Goal: Information Seeking & Learning: Learn about a topic

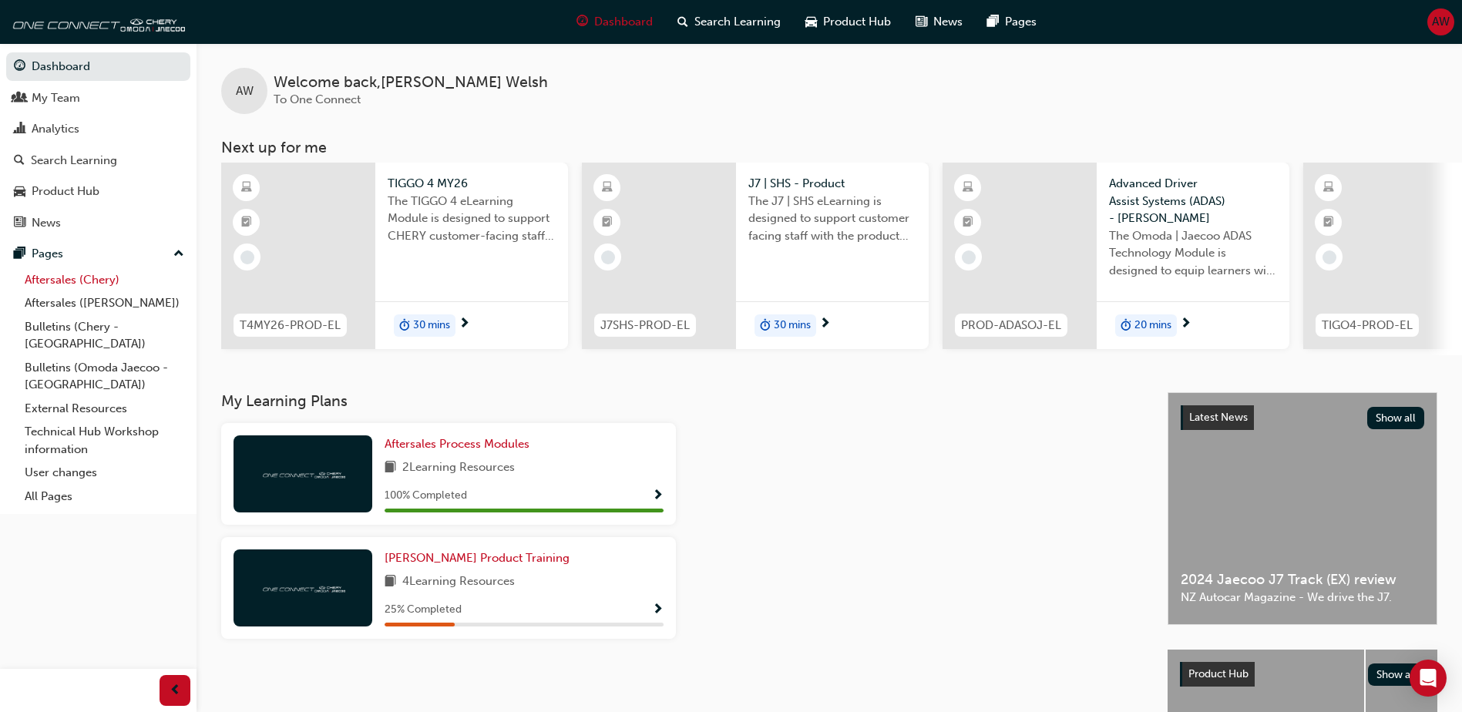
click at [77, 282] on link "Aftersales (Chery)" at bounding box center [104, 280] width 172 height 24
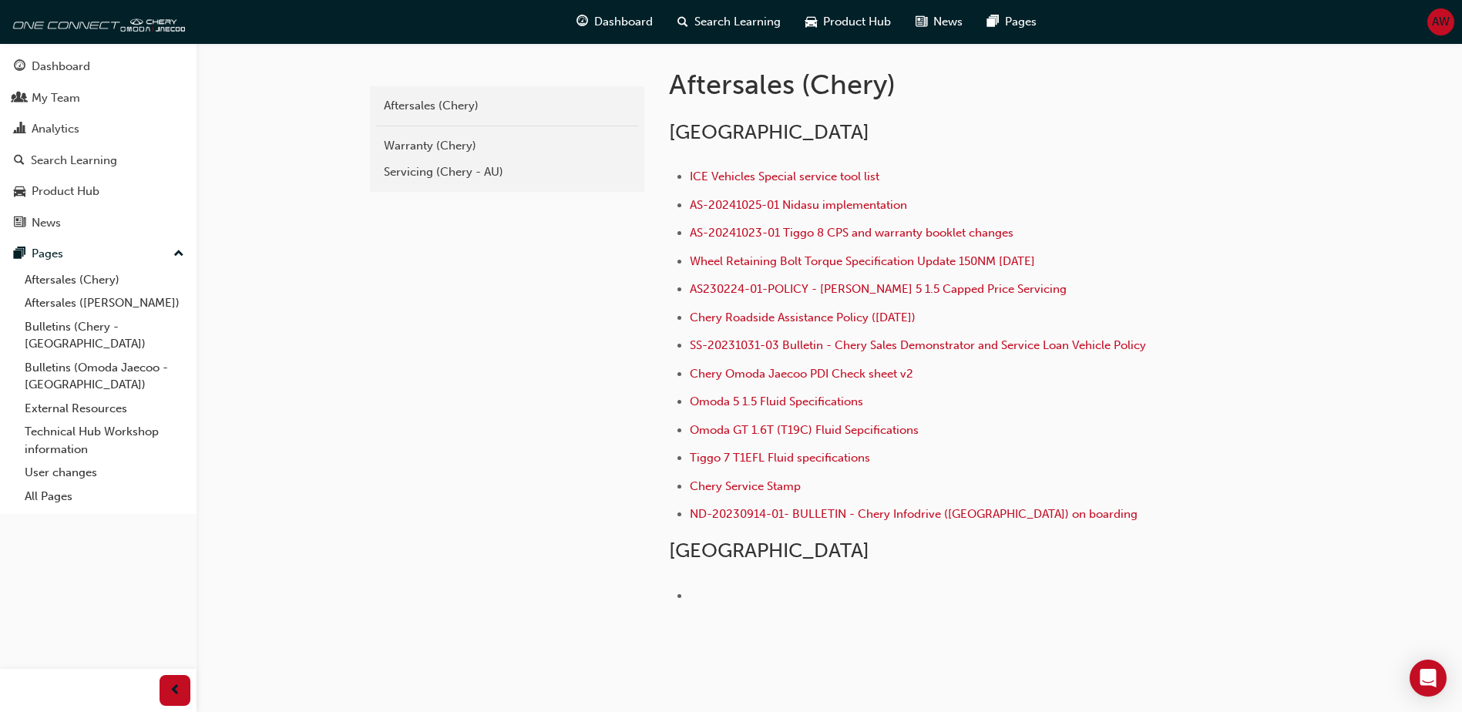
scroll to position [220, 0]
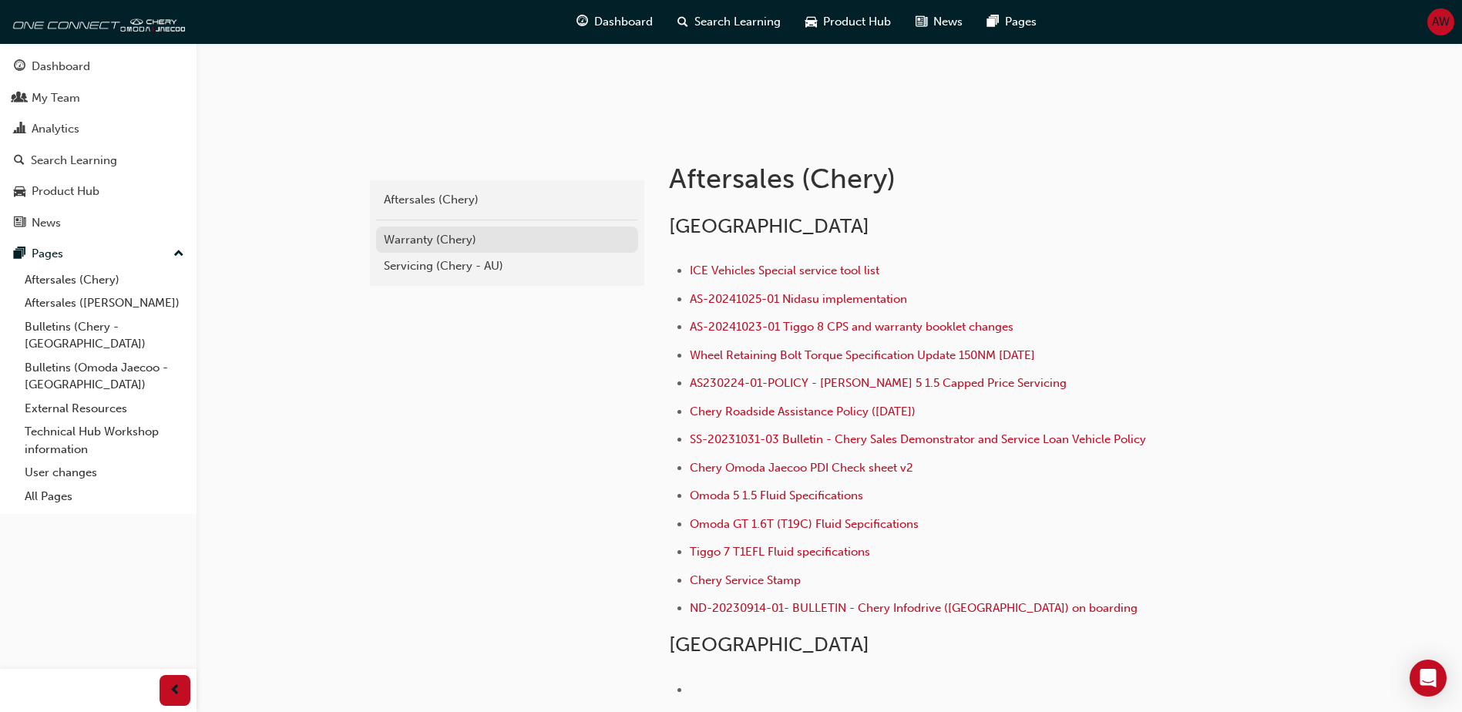
click at [466, 244] on div "Warranty (Chery)" at bounding box center [507, 240] width 247 height 18
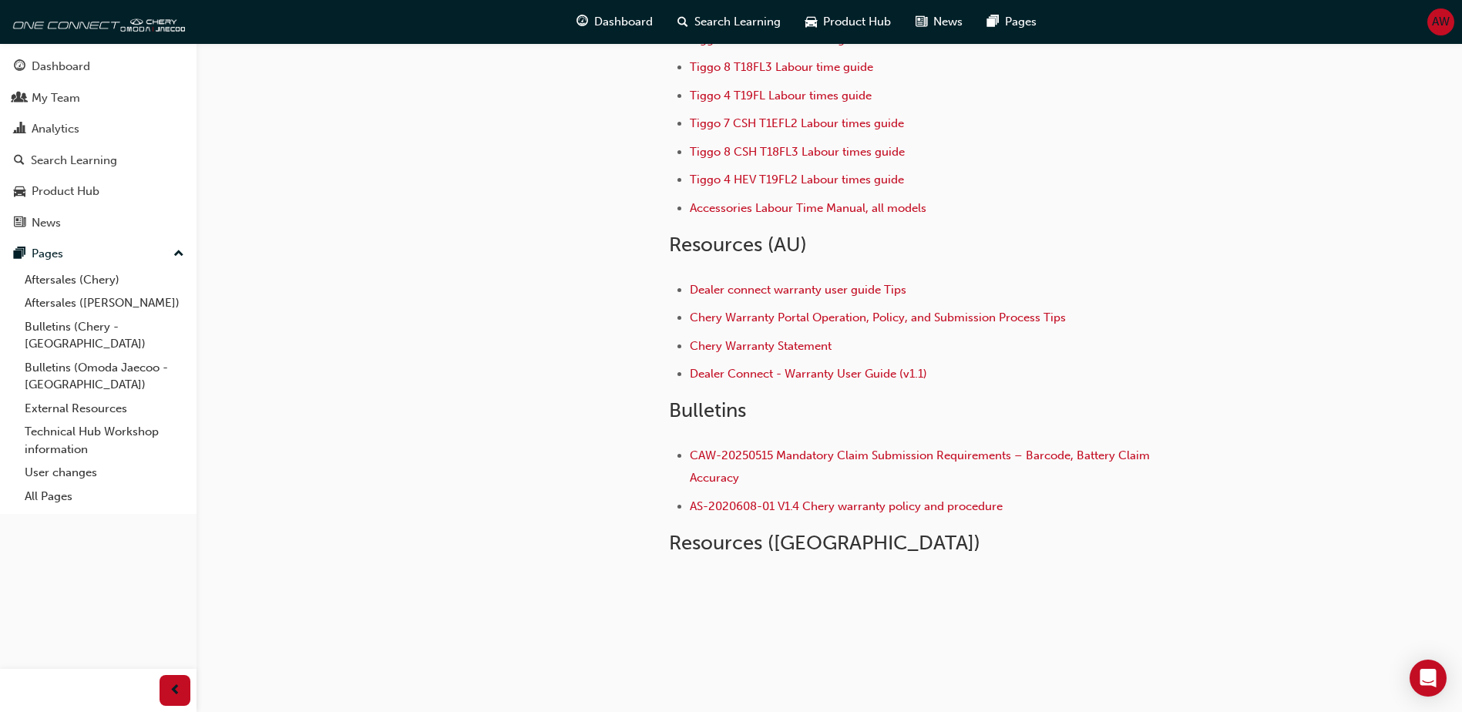
scroll to position [222, 0]
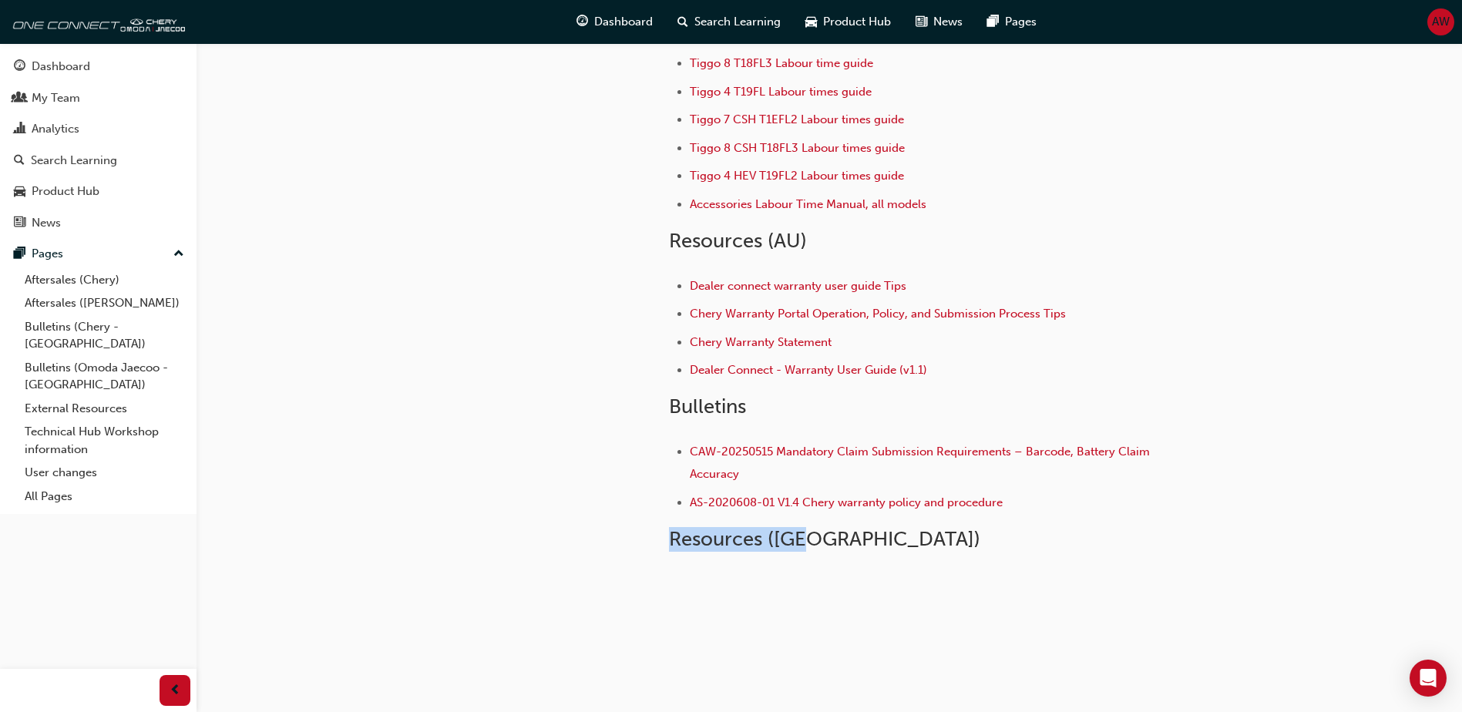
drag, startPoint x: 815, startPoint y: 536, endPoint x: 661, endPoint y: 531, distance: 154.2
click at [661, 531] on div "Aftersales (Chery) Warranty (Chery) Warranty (Chery) Labour operation codes Omo…" at bounding box center [967, 198] width 647 height 754
drag, startPoint x: 661, startPoint y: 531, endPoint x: 546, endPoint y: 474, distance: 128.9
click at [543, 476] on div "adc209a2-71ec-4c54-84ea-3c8fd4aa636f Aftersales (Chery) Warranty (Chery)" at bounding box center [505, 222] width 277 height 803
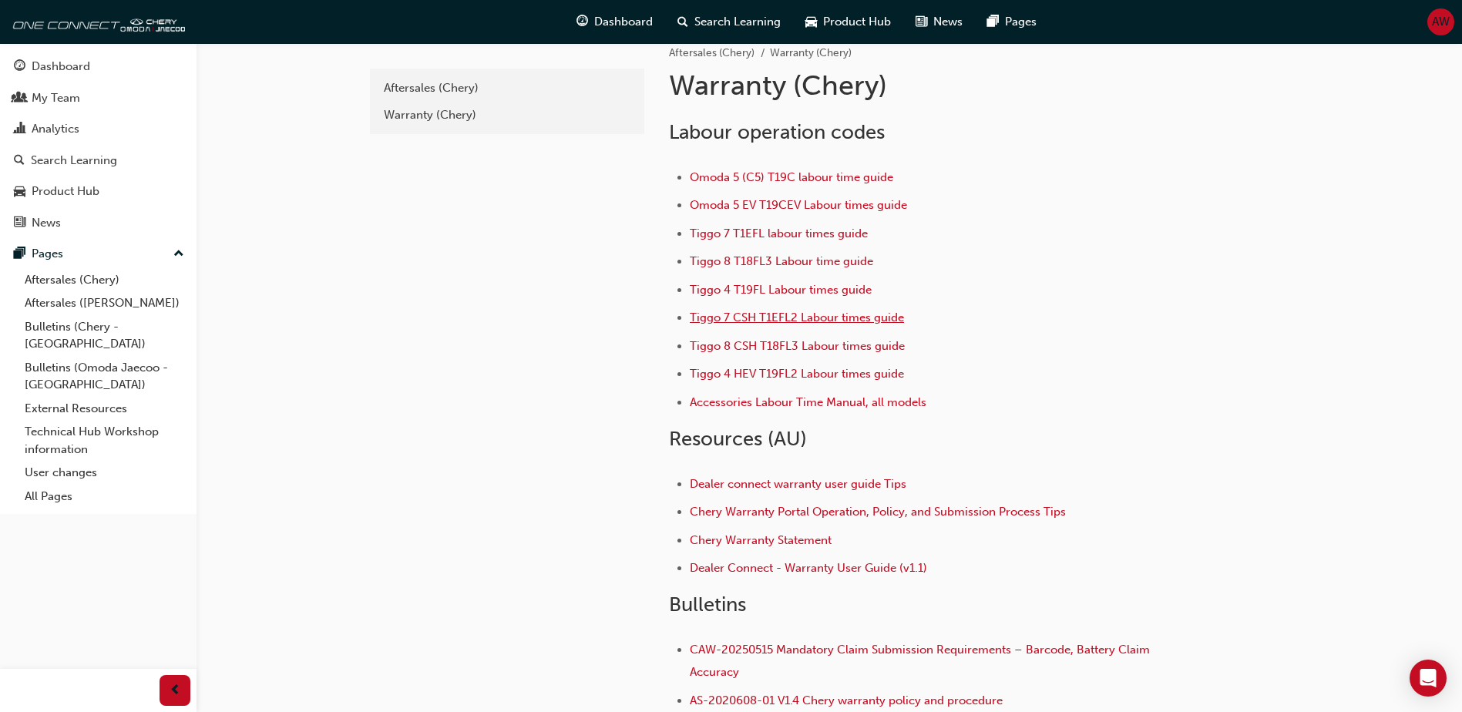
scroll to position [0, 0]
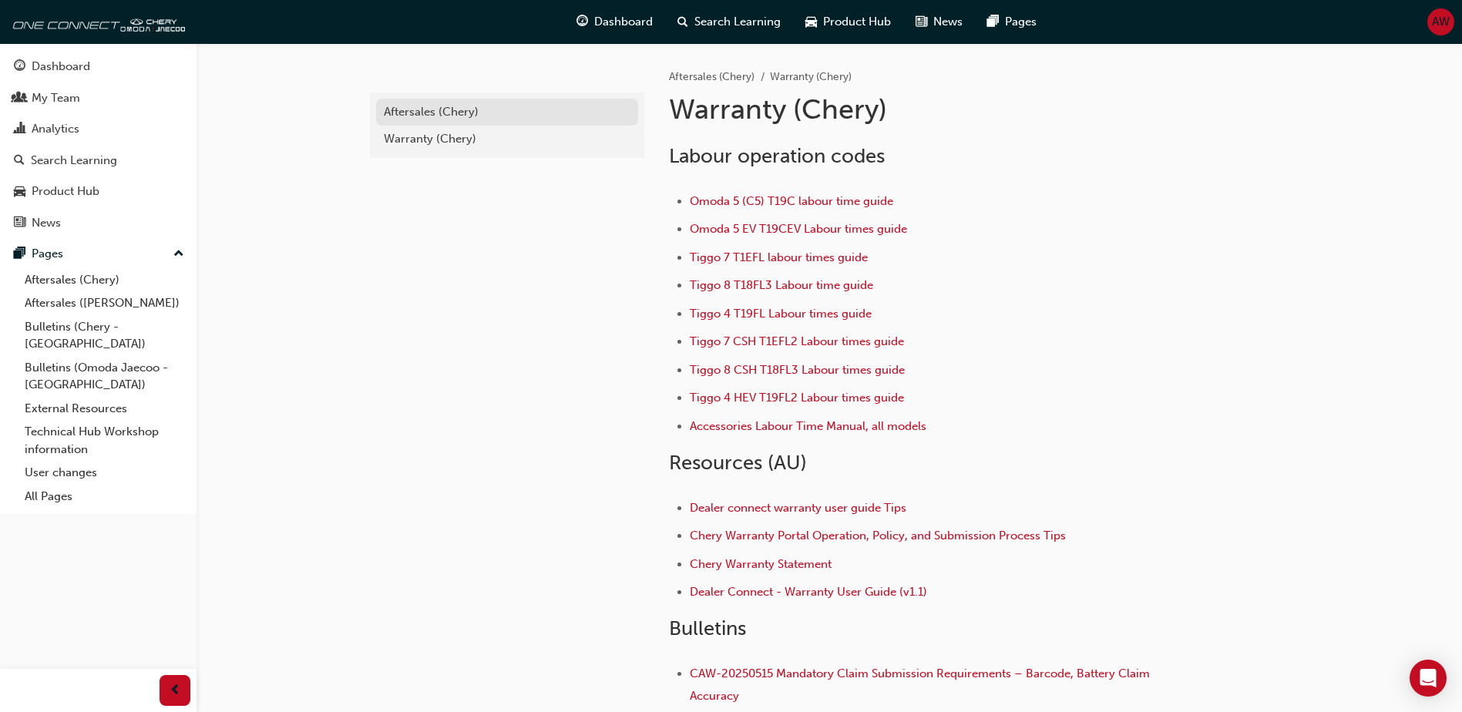
click at [451, 110] on div "Aftersales (Chery)" at bounding box center [507, 112] width 247 height 18
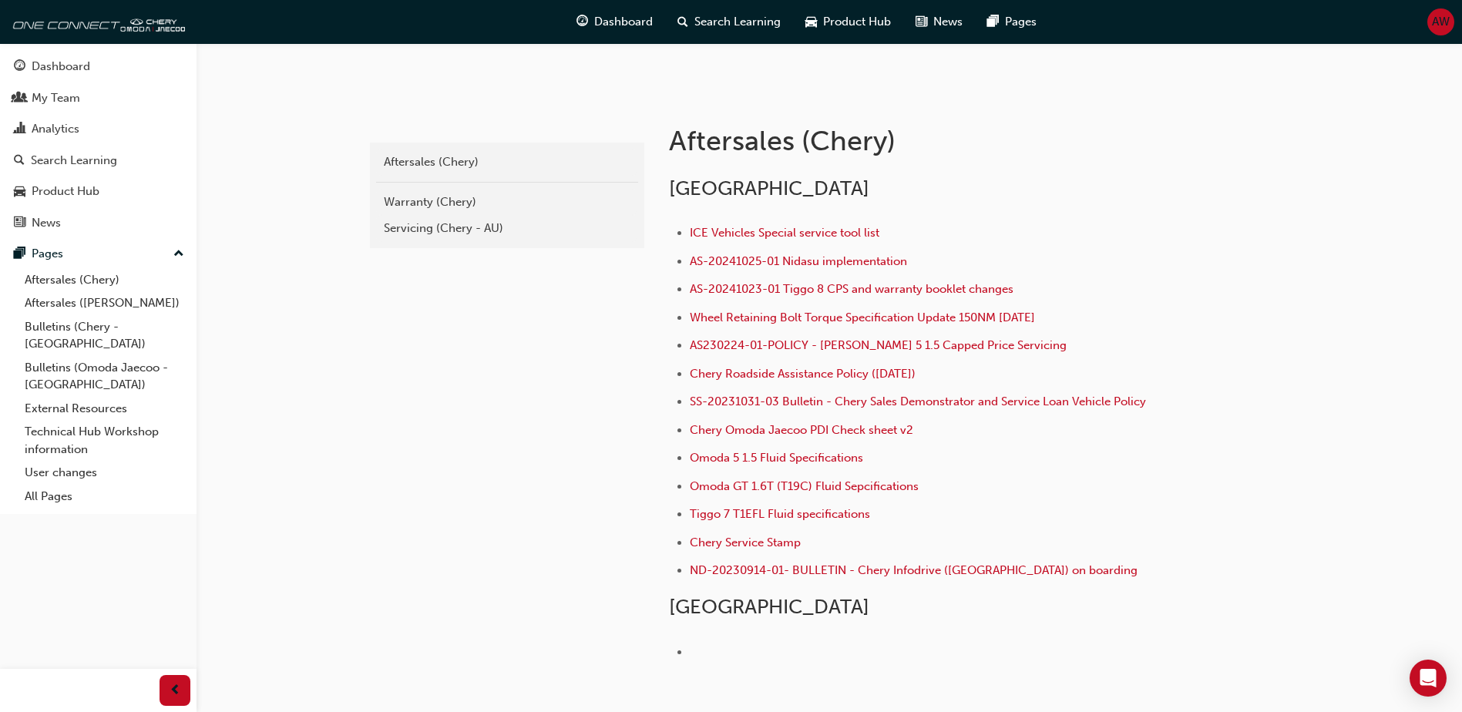
scroll to position [231, 0]
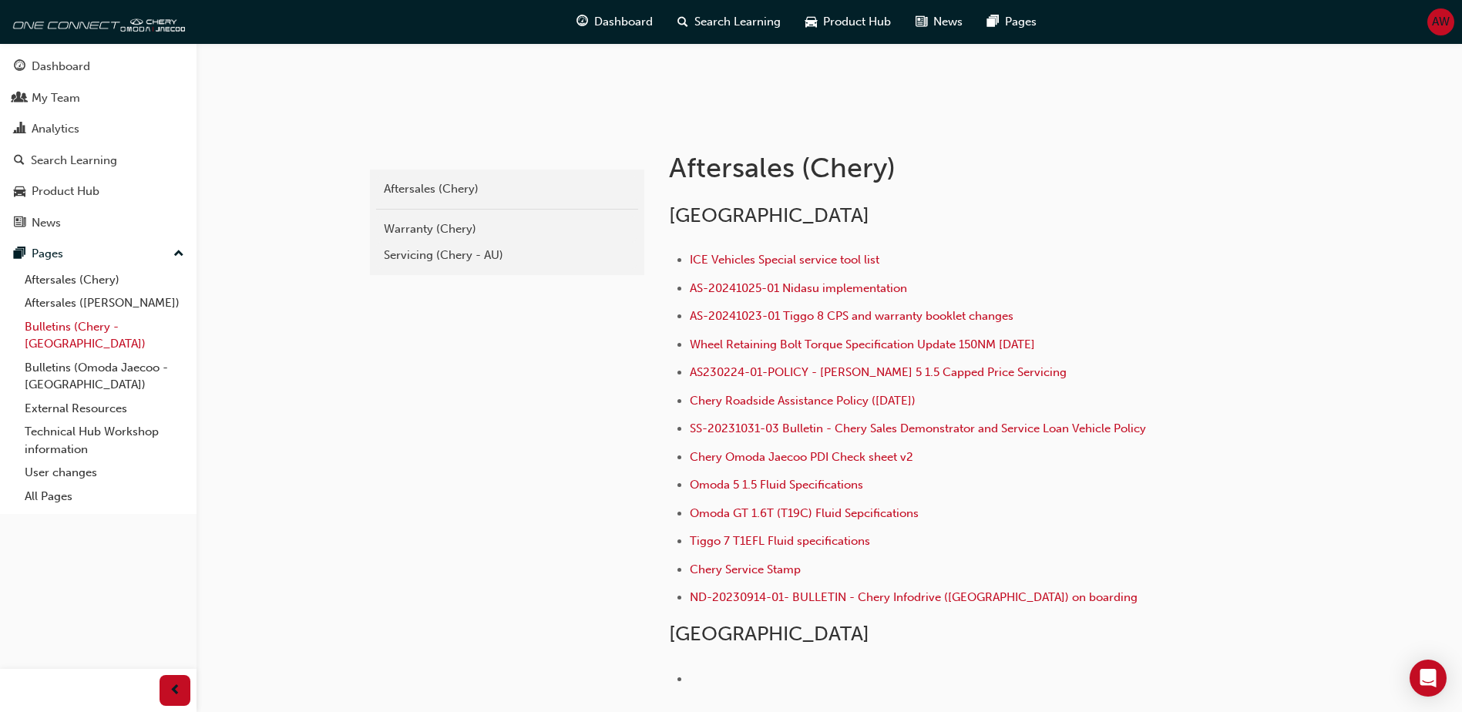
click at [102, 330] on link "Bulletins (Chery - [GEOGRAPHIC_DATA])" at bounding box center [104, 335] width 172 height 41
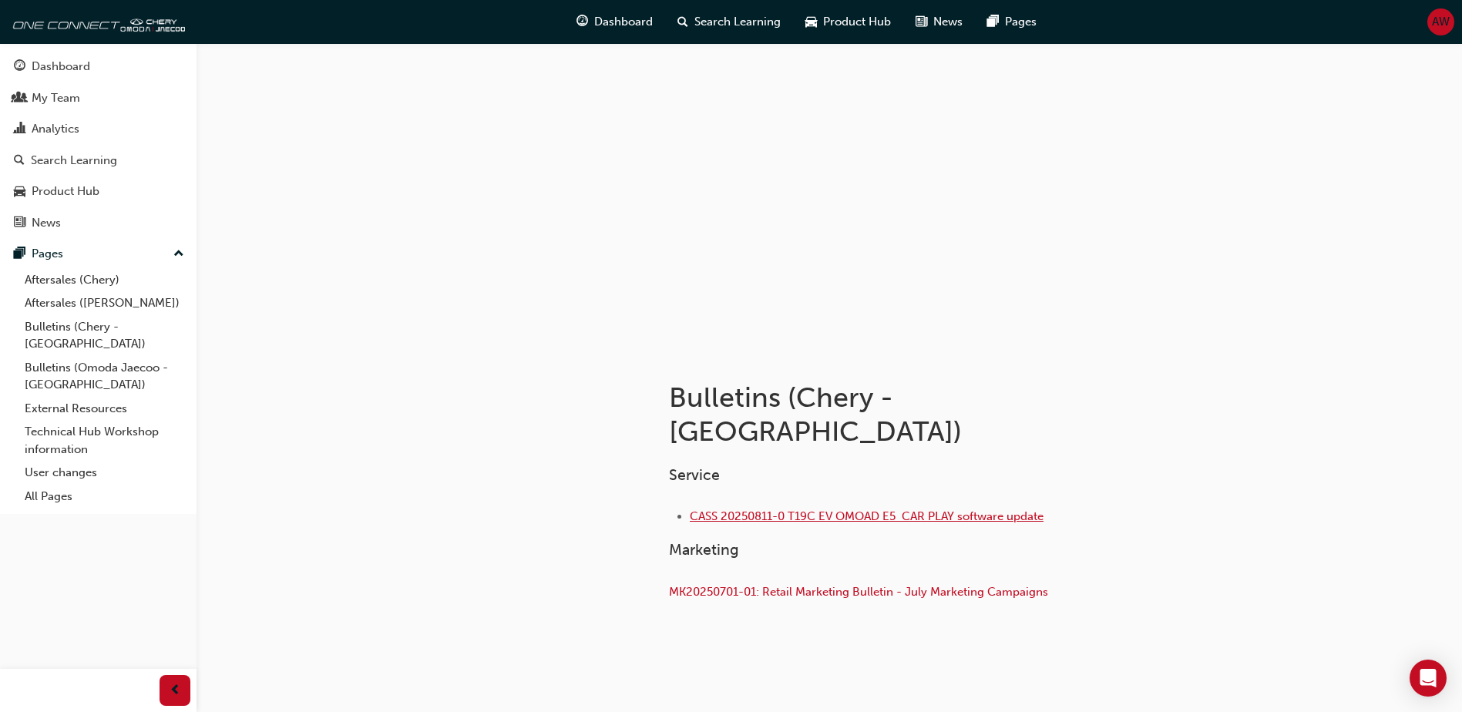
scroll to position [9, 0]
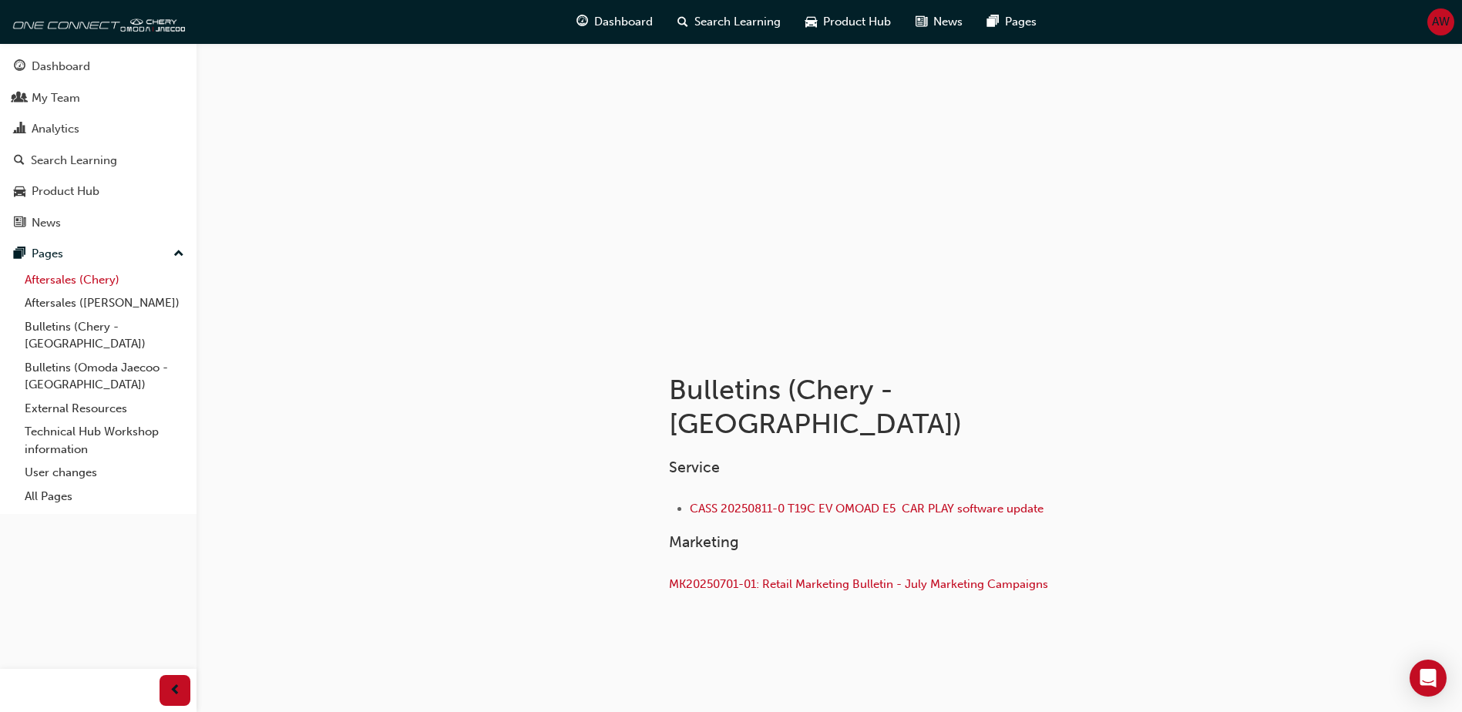
click at [92, 284] on link "Aftersales (Chery)" at bounding box center [104, 280] width 172 height 24
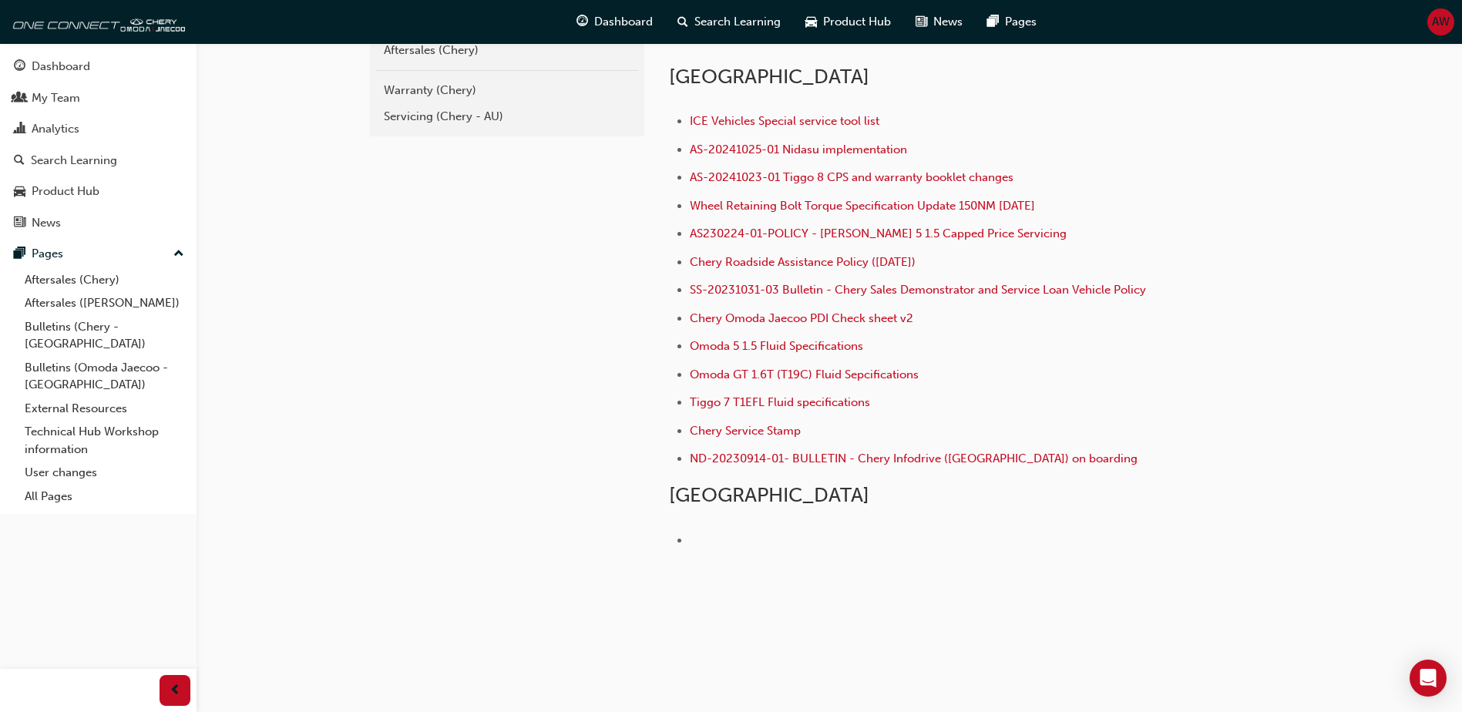
scroll to position [375, 0]
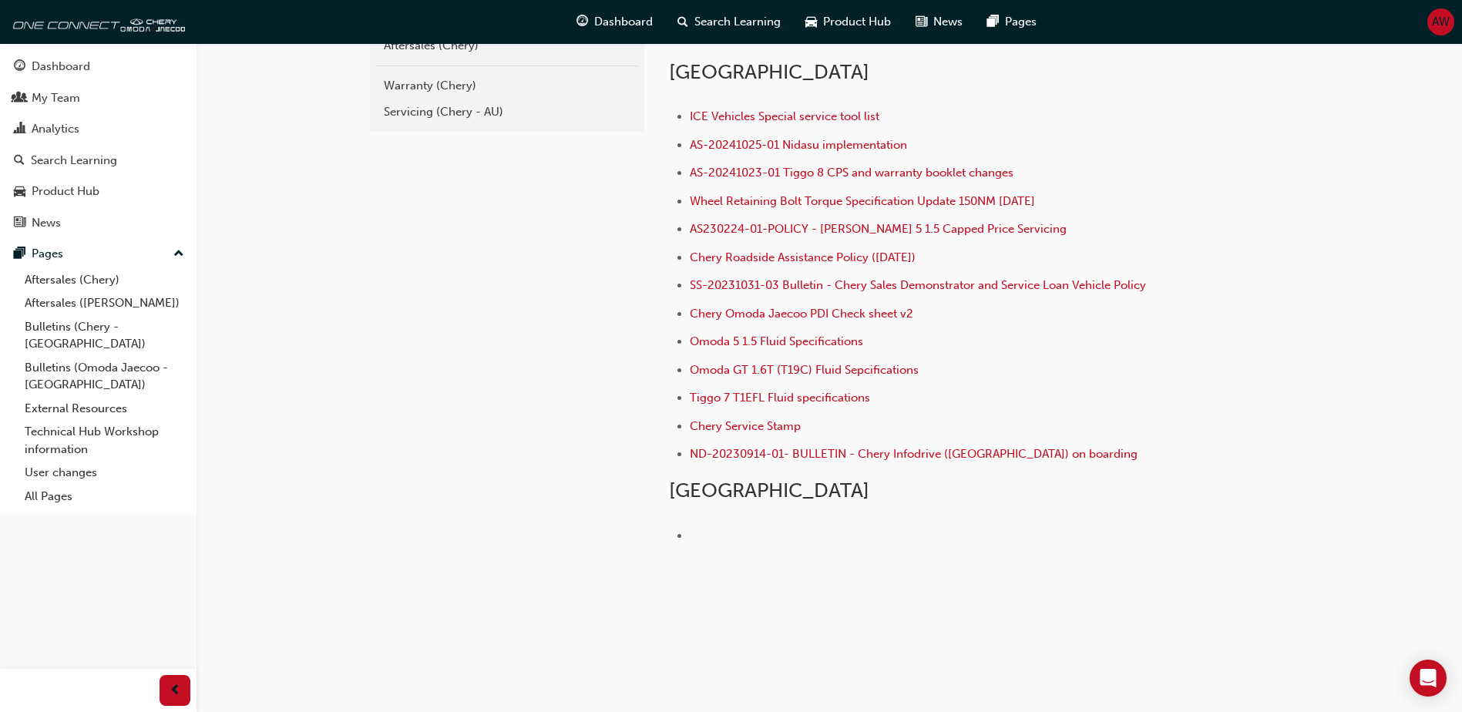
drag, startPoint x: 795, startPoint y: 490, endPoint x: 640, endPoint y: 489, distance: 155.7
click at [640, 489] on div "chery-aftersales Aftersales (Chery) Warranty (Chery) Servicing (Chery - AU) Aft…" at bounding box center [829, 300] width 925 height 647
drag, startPoint x: 640, startPoint y: 489, endPoint x: 716, endPoint y: 519, distance: 82.0
click at [716, 519] on div "Australia ICE Vehicles Special service tool list AS-20241025-01 Nidasu implemen…" at bounding box center [919, 312] width 501 height 504
drag, startPoint x: 671, startPoint y: 521, endPoint x: 662, endPoint y: 491, distance: 31.2
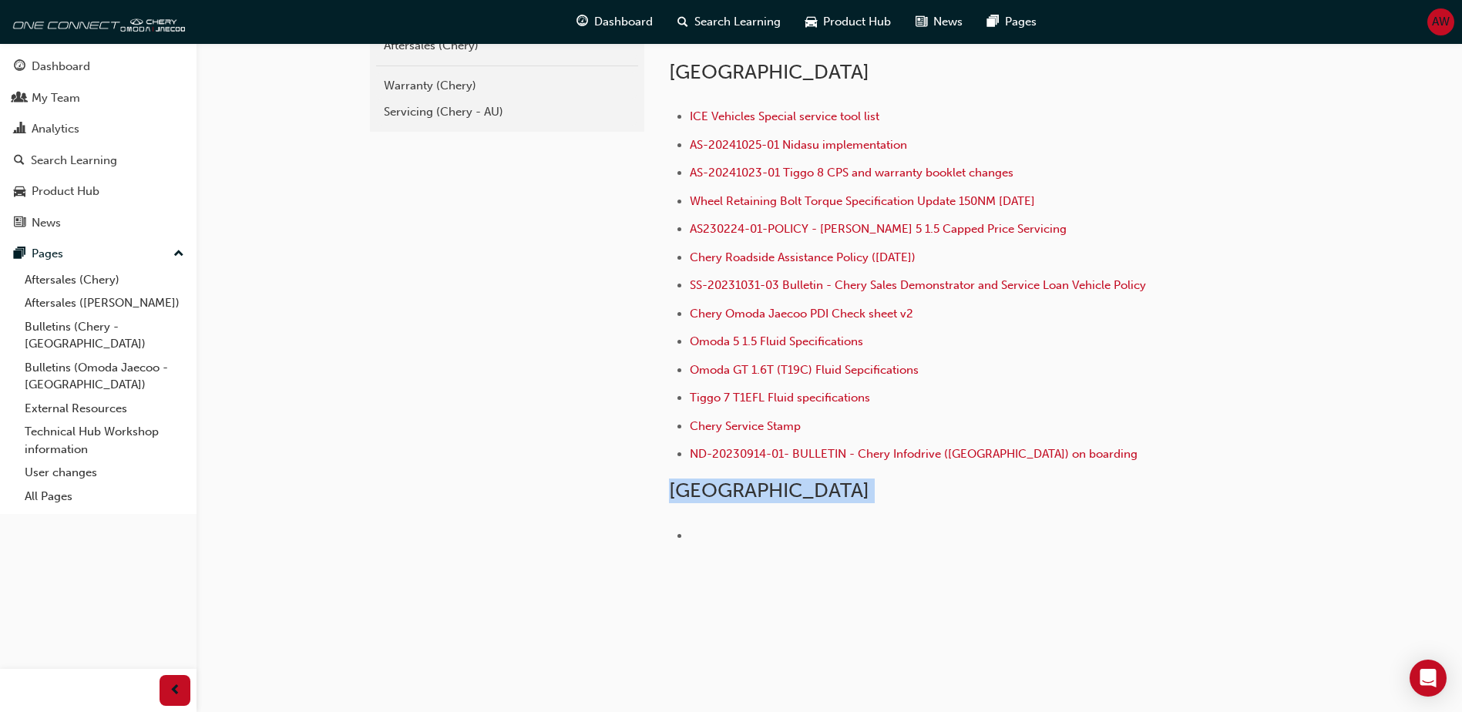
click at [662, 491] on div "Aftersales ([GEOGRAPHIC_DATA]) [GEOGRAPHIC_DATA] ICE Vehicles Special service t…" at bounding box center [967, 276] width 647 height 598
drag, startPoint x: 662, startPoint y: 491, endPoint x: 661, endPoint y: 500, distance: 9.3
click at [661, 500] on div "Aftersales ([GEOGRAPHIC_DATA]) [GEOGRAPHIC_DATA] ICE Vehicles Special service t…" at bounding box center [967, 276] width 647 height 598
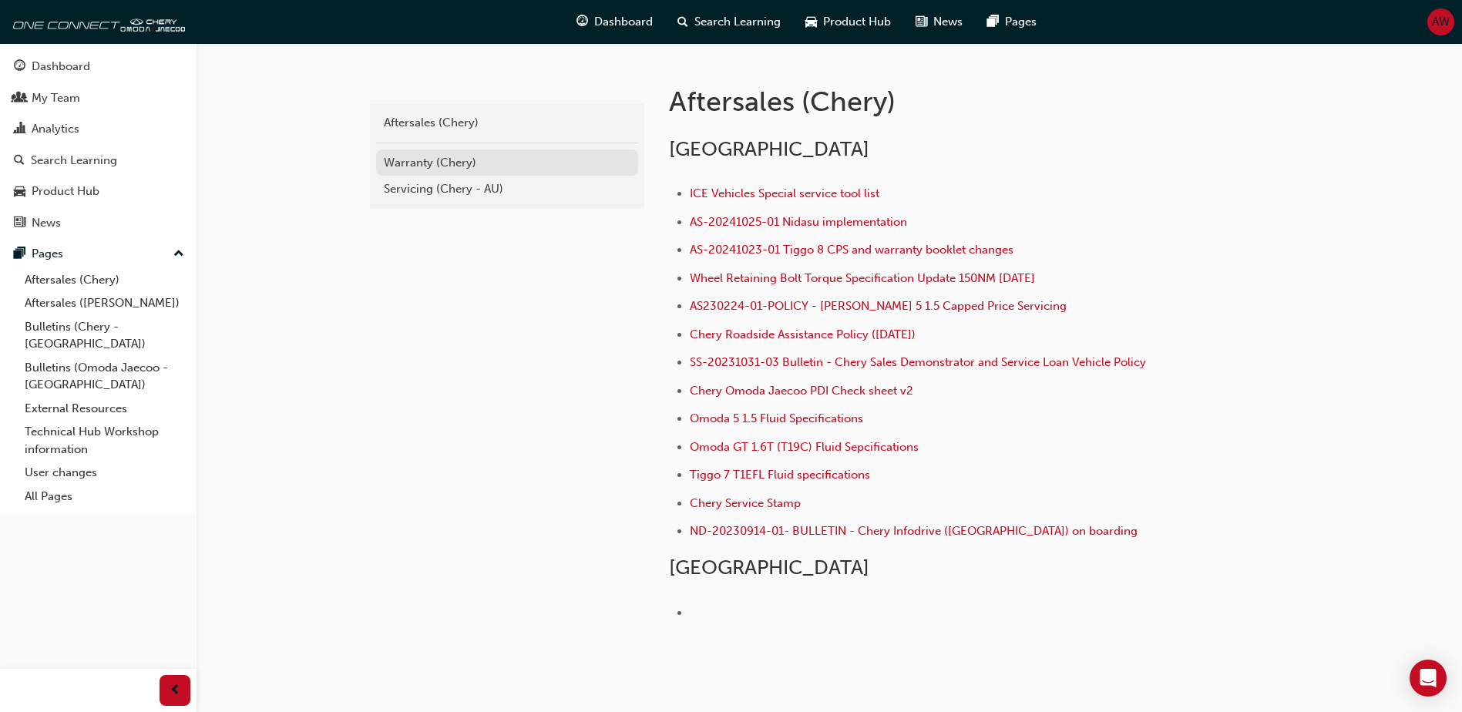
click at [476, 159] on div "Warranty (Chery)" at bounding box center [507, 163] width 247 height 18
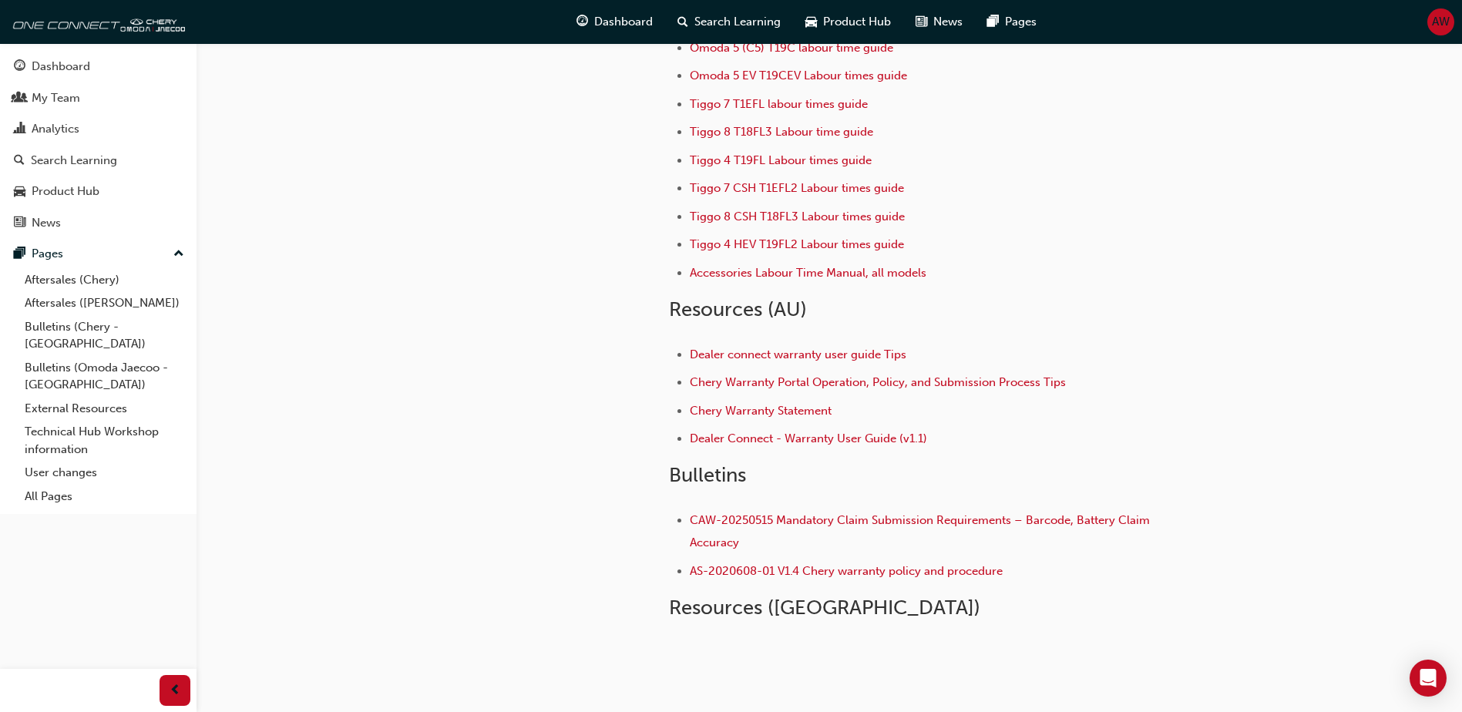
scroll to position [68, 0]
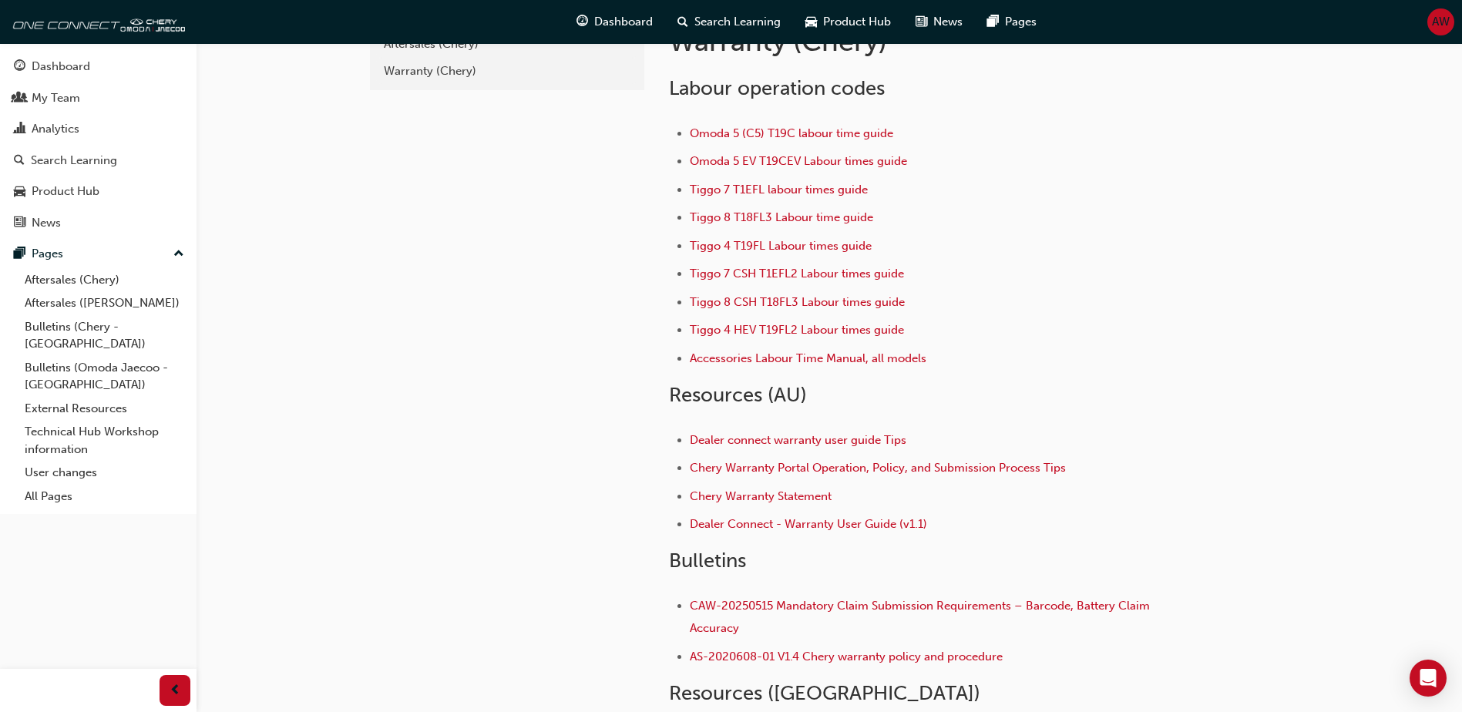
drag, startPoint x: 363, startPoint y: 294, endPoint x: 341, endPoint y: 298, distance: 22.7
click at [362, 294] on div "adc209a2-71ec-4c54-84ea-3c8fd4aa636f Aftersales (Chery) Warranty ([GEOGRAPHIC_D…" at bounding box center [731, 399] width 1462 height 934
click at [55, 485] on link "All Pages" at bounding box center [104, 497] width 172 height 24
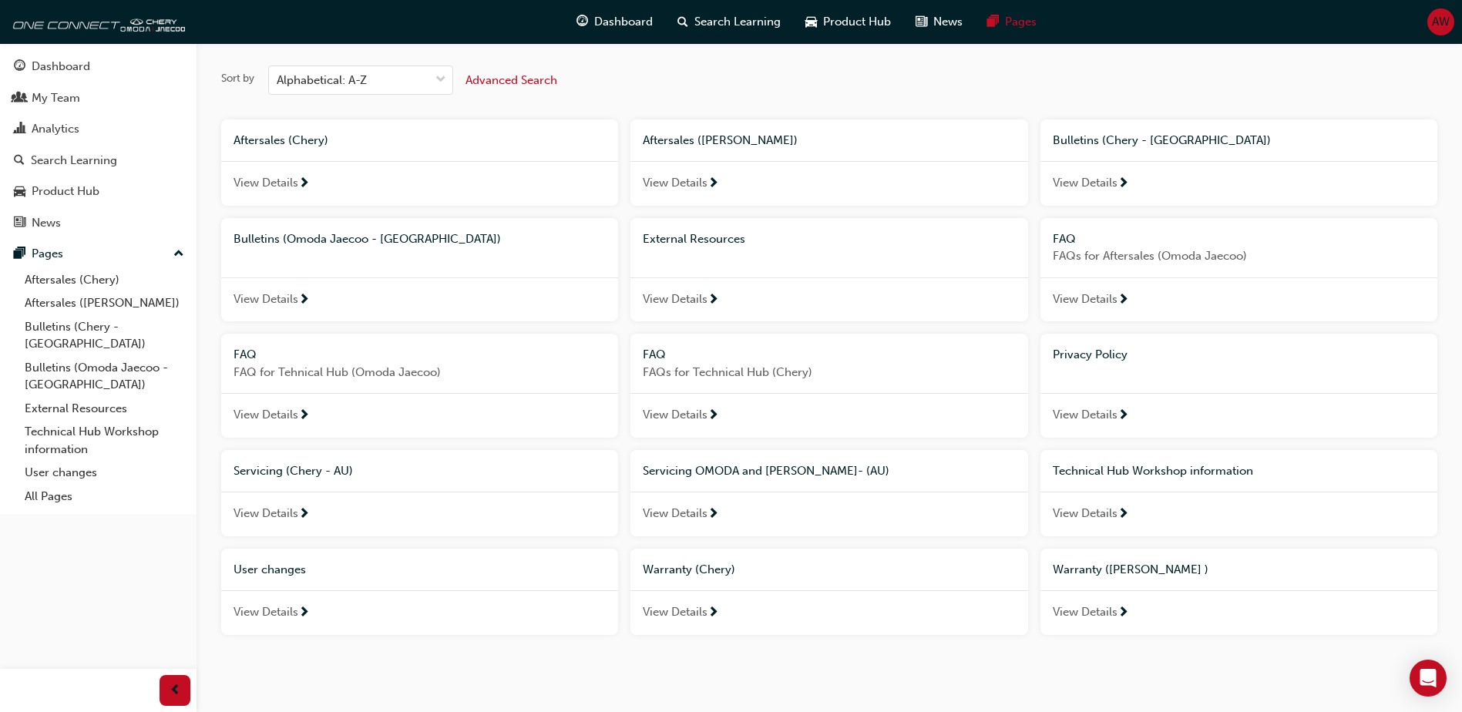
scroll to position [75, 0]
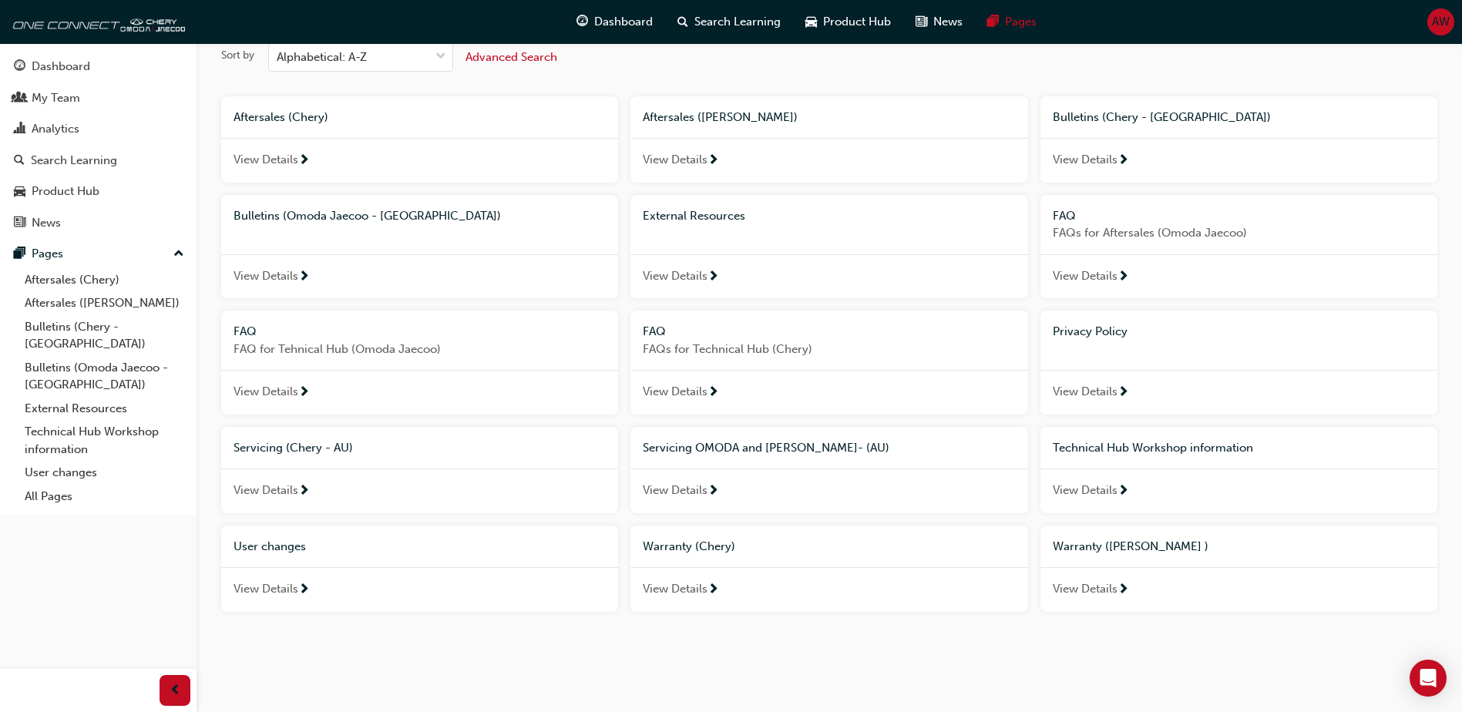
click at [685, 578] on div "View Details" at bounding box center [828, 589] width 397 height 45
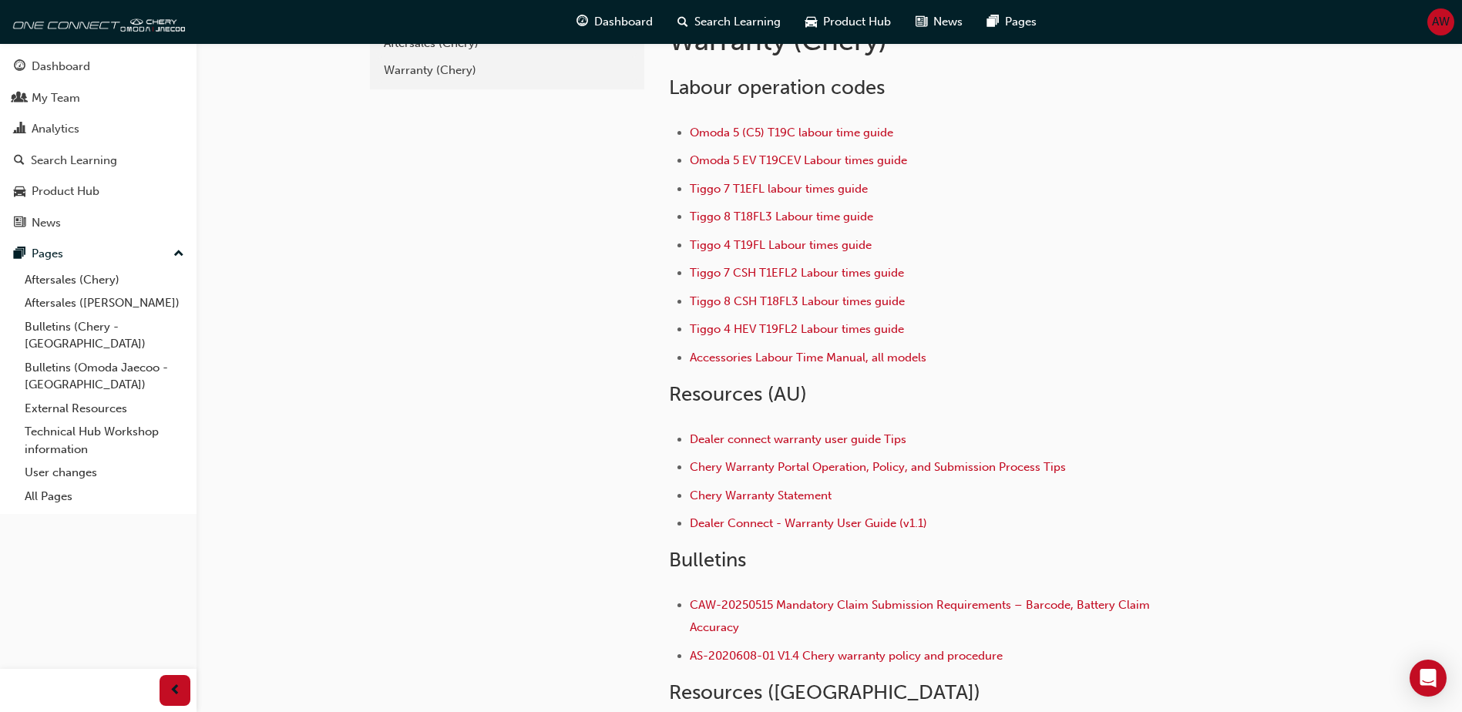
scroll to position [68, 0]
click at [797, 216] on span "Tiggo 8 T18FL3 Labour time guide" at bounding box center [781, 217] width 183 height 14
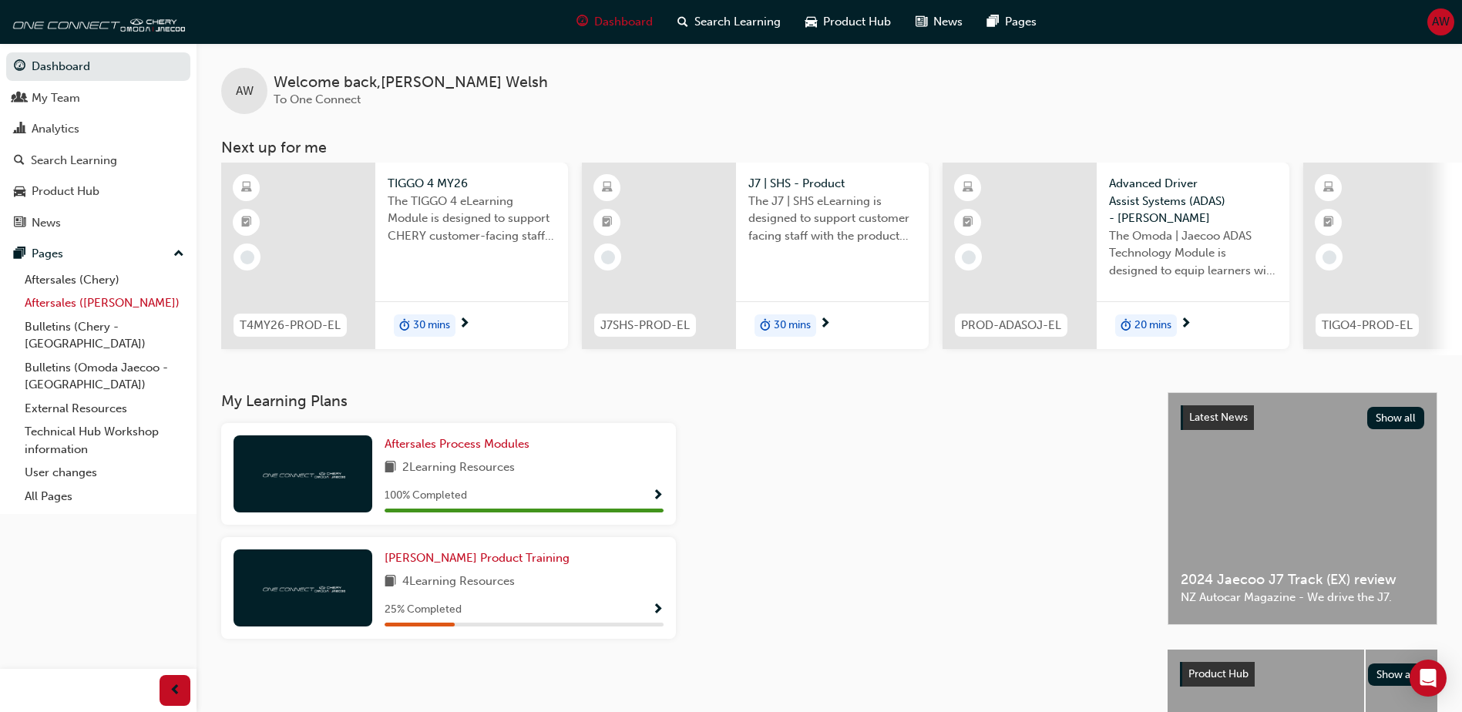
click at [100, 306] on link "Aftersales ([PERSON_NAME])" at bounding box center [104, 303] width 172 height 24
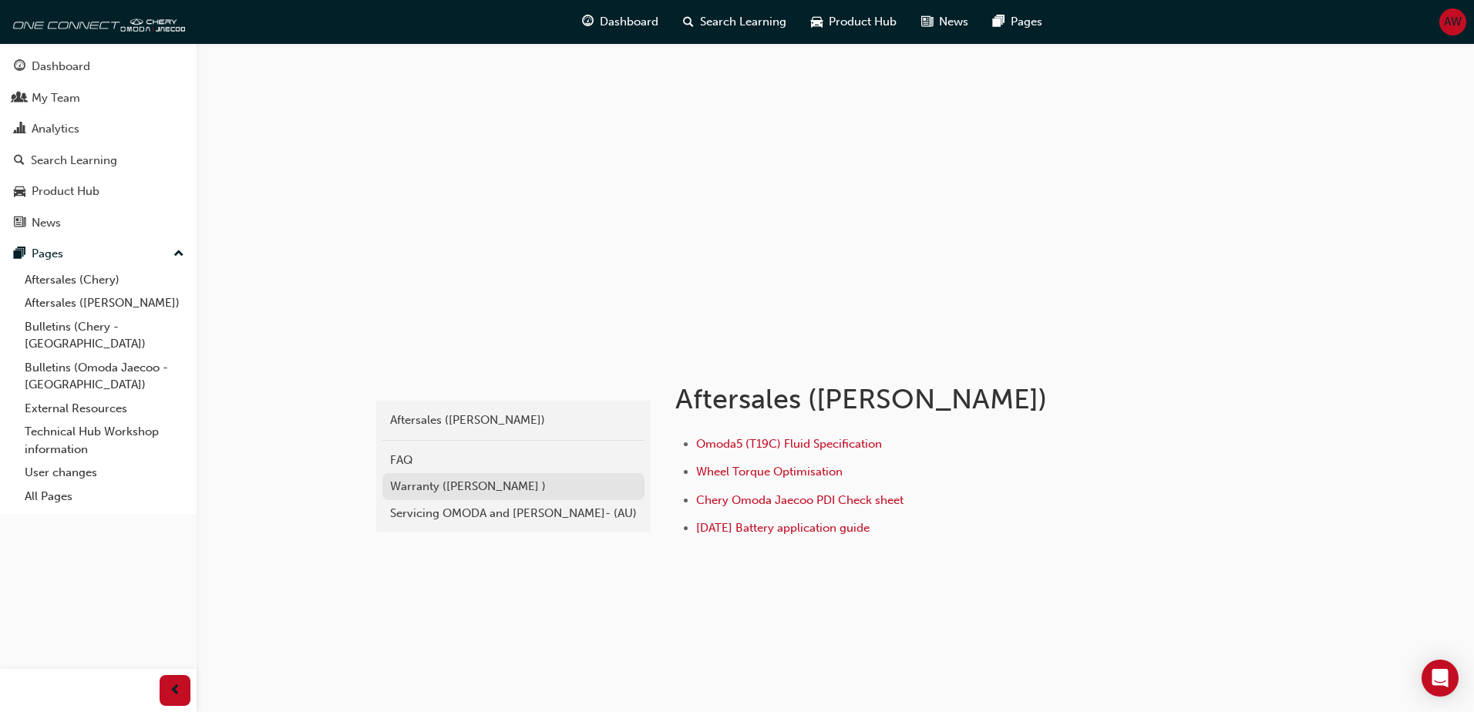
click at [448, 489] on div "Warranty ([PERSON_NAME] )" at bounding box center [513, 487] width 247 height 18
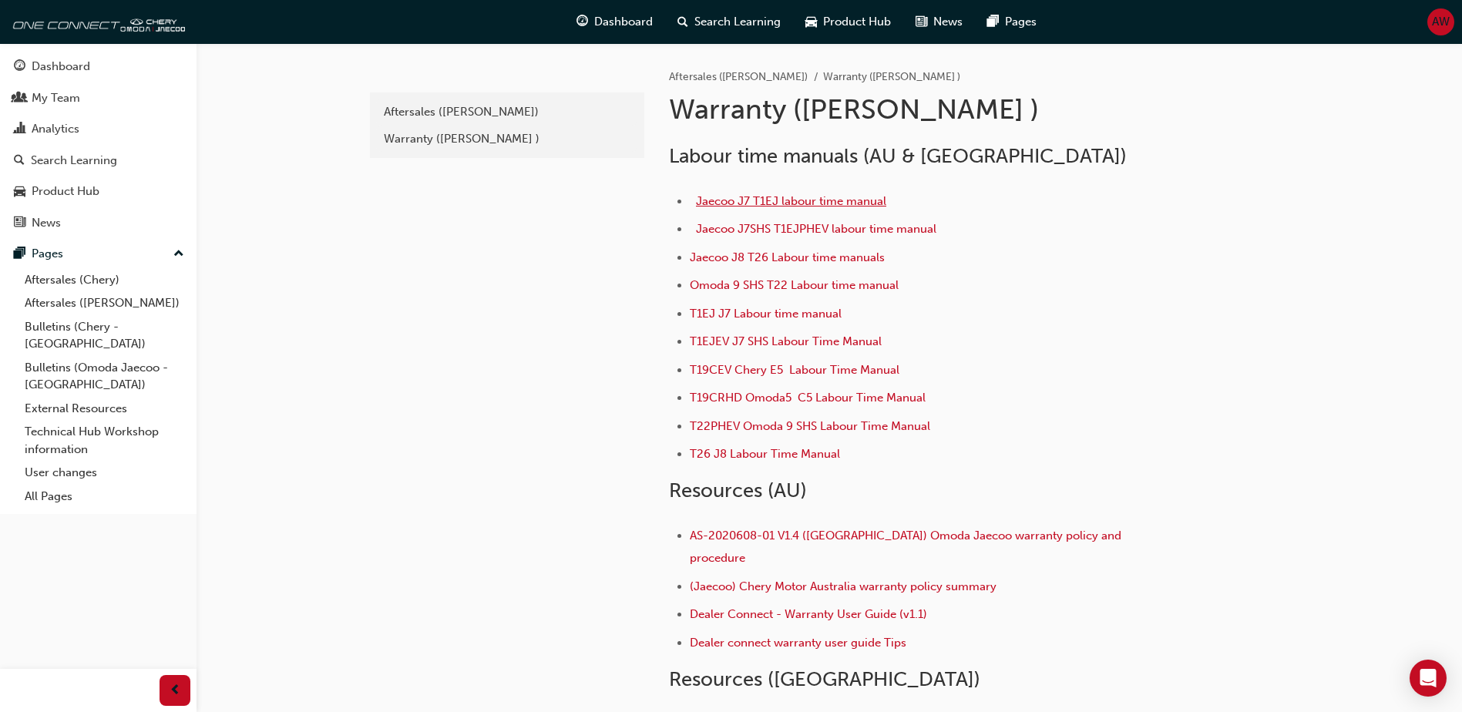
click at [780, 202] on span "Jaecoo J7 T1EJ labour time manual" at bounding box center [791, 201] width 190 height 14
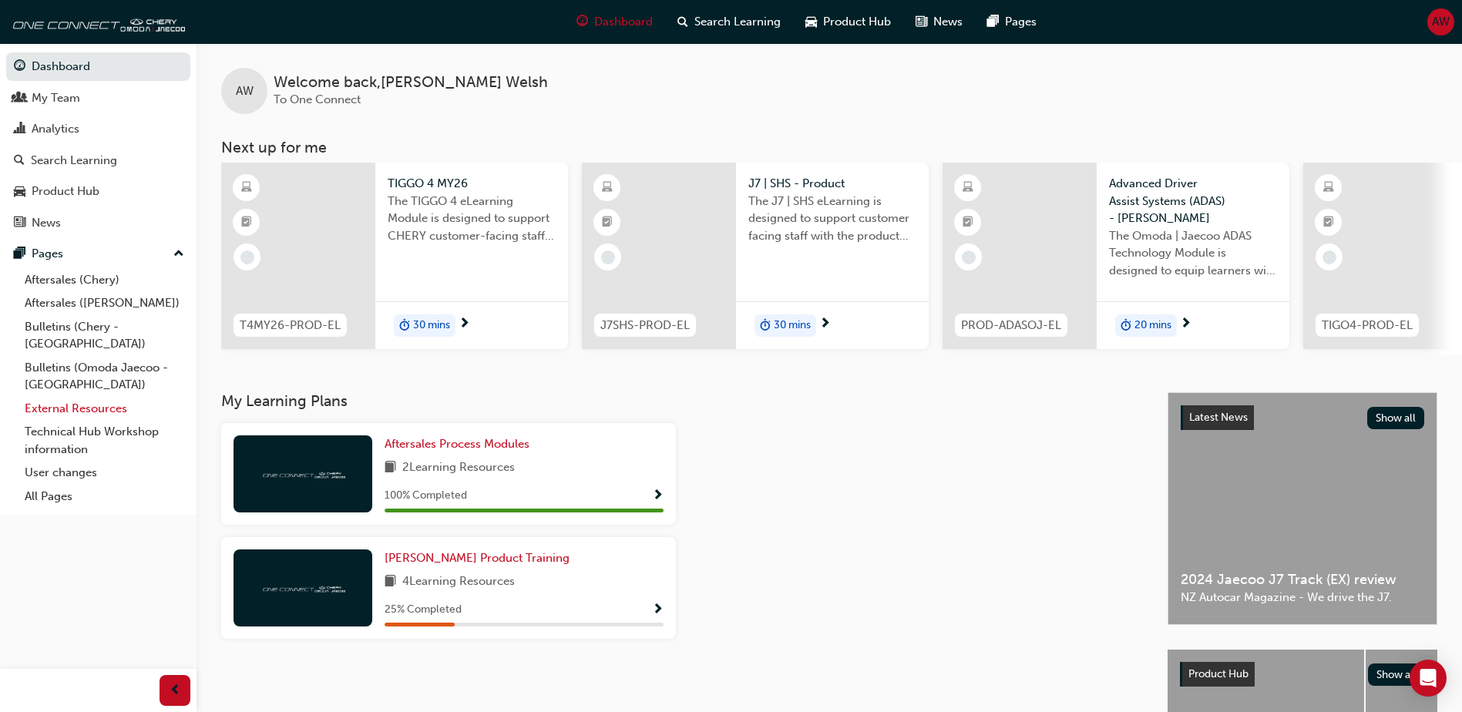
click at [86, 397] on link "External Resources" at bounding box center [104, 409] width 172 height 24
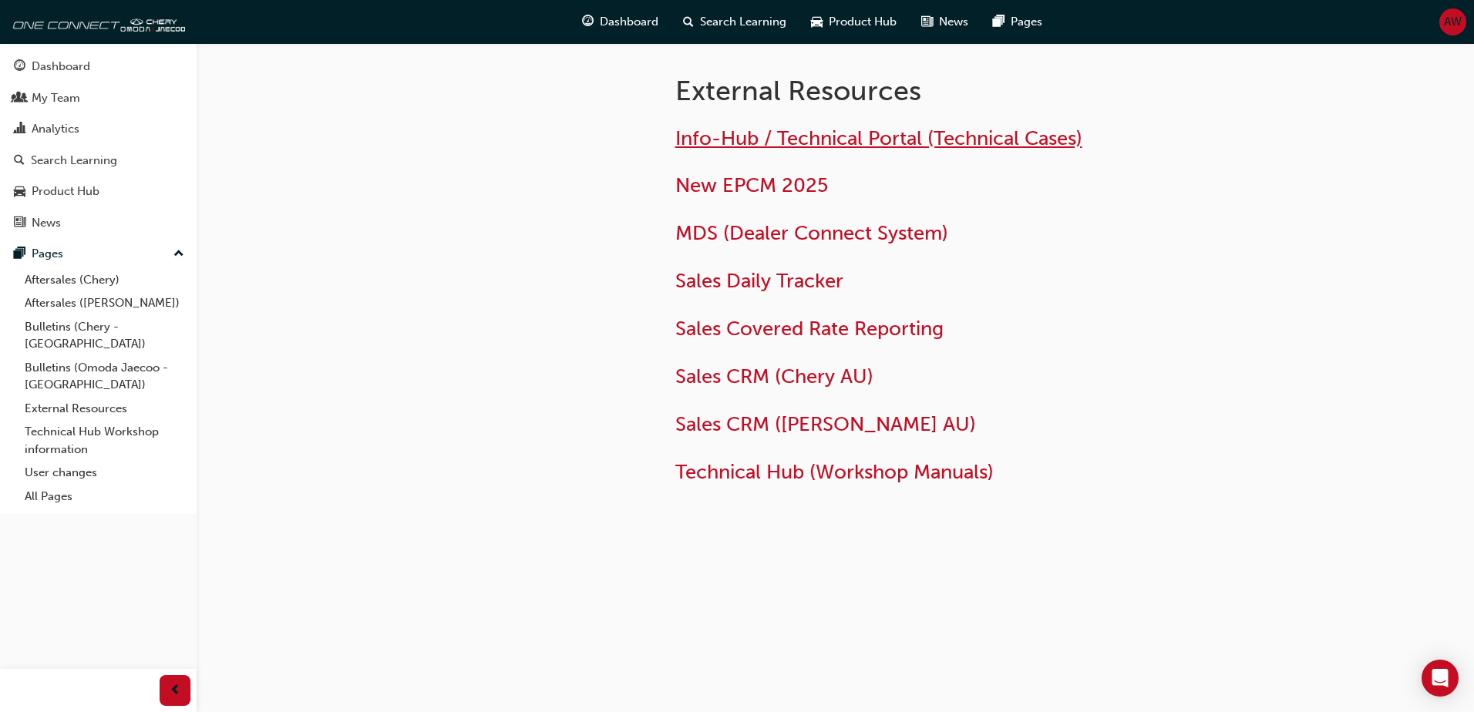
click at [855, 139] on span "Info-Hub / Technical Portal (Technical Cases)" at bounding box center [878, 138] width 407 height 24
